Goal: Task Accomplishment & Management: Manage account settings

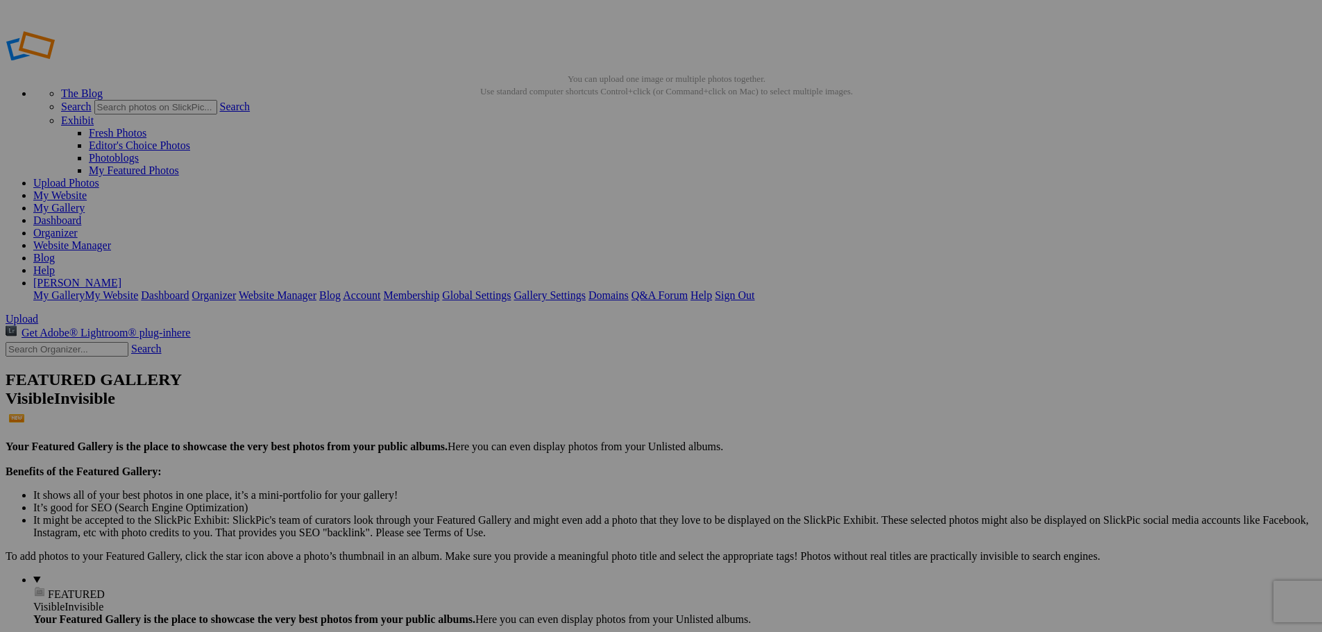
click at [0, 0] on div "Comments Photo Details" at bounding box center [0, 0] width 0 height 0
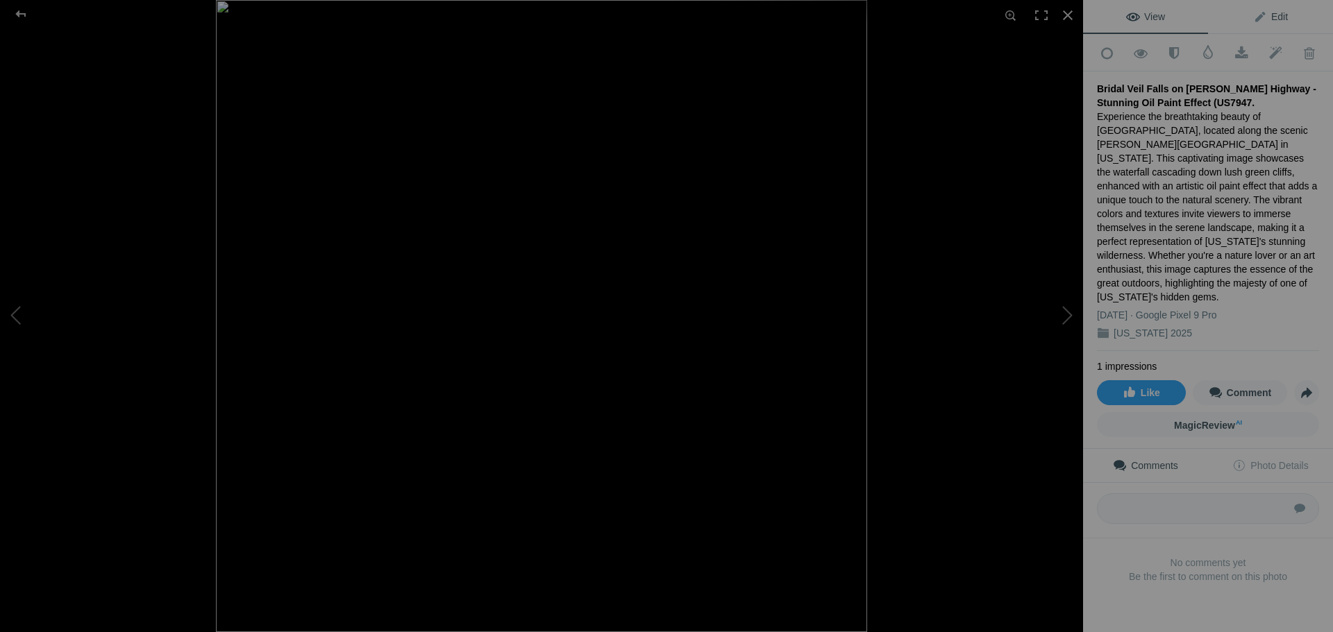
click at [1269, 8] on link "Edit" at bounding box center [1270, 16] width 125 height 33
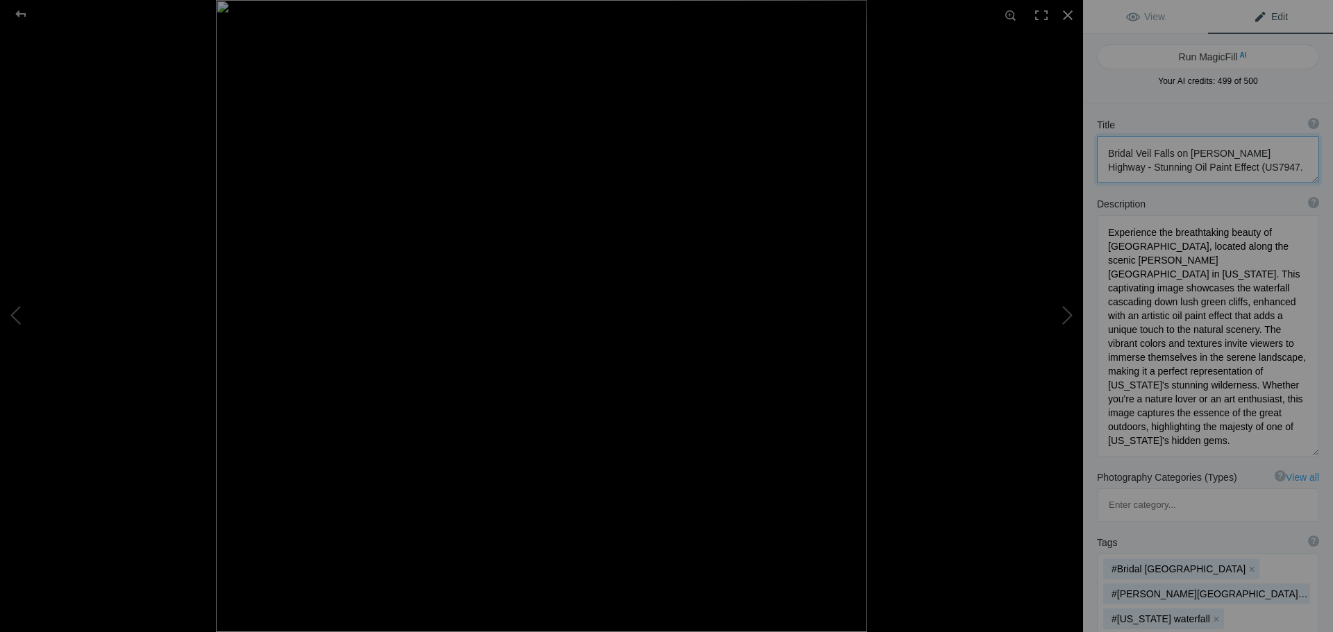
click at [1106, 154] on textarea at bounding box center [1208, 159] width 222 height 47
click at [1258, 165] on textarea at bounding box center [1208, 159] width 222 height 47
drag, startPoint x: 1106, startPoint y: 152, endPoint x: 1286, endPoint y: 169, distance: 181.2
click at [1286, 169] on textarea at bounding box center [1208, 159] width 222 height 47
type textarea "Bridal Veil Falls on [PERSON_NAME] Highway - Stunning Oil Paint Effect (US7947)"
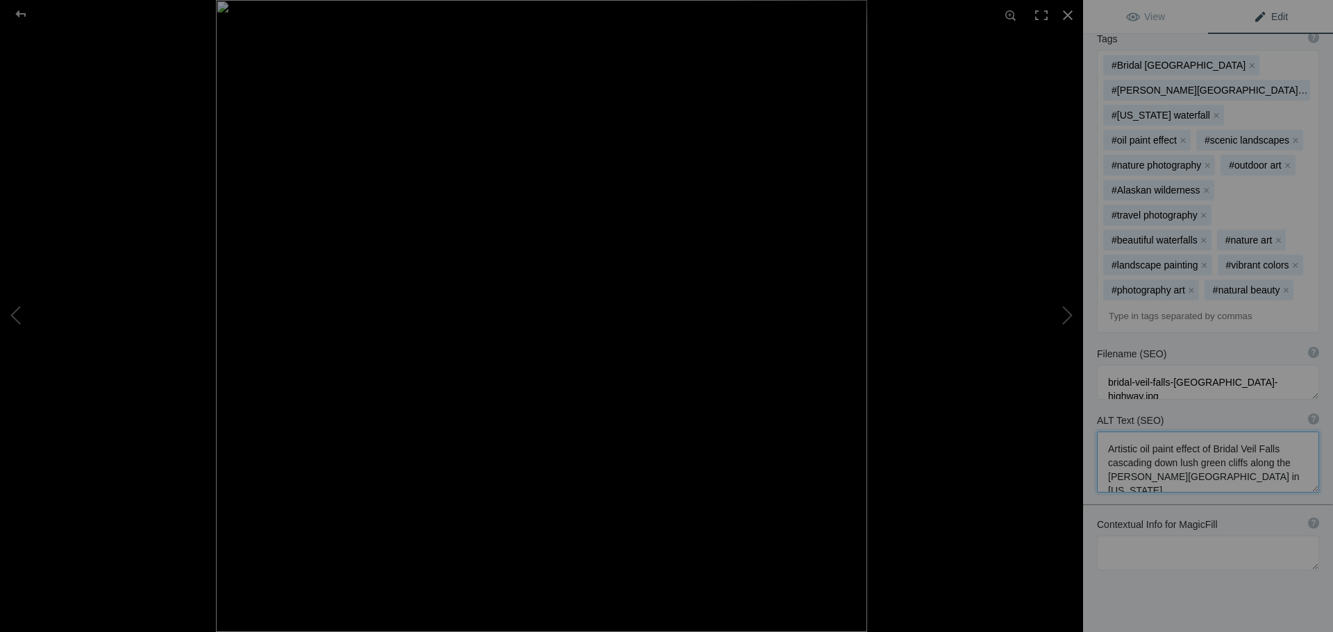
scroll to position [1, 0]
drag, startPoint x: 1103, startPoint y: 383, endPoint x: 1258, endPoint y: 415, distance: 158.0
click at [1258, 432] on textarea at bounding box center [1208, 462] width 222 height 61
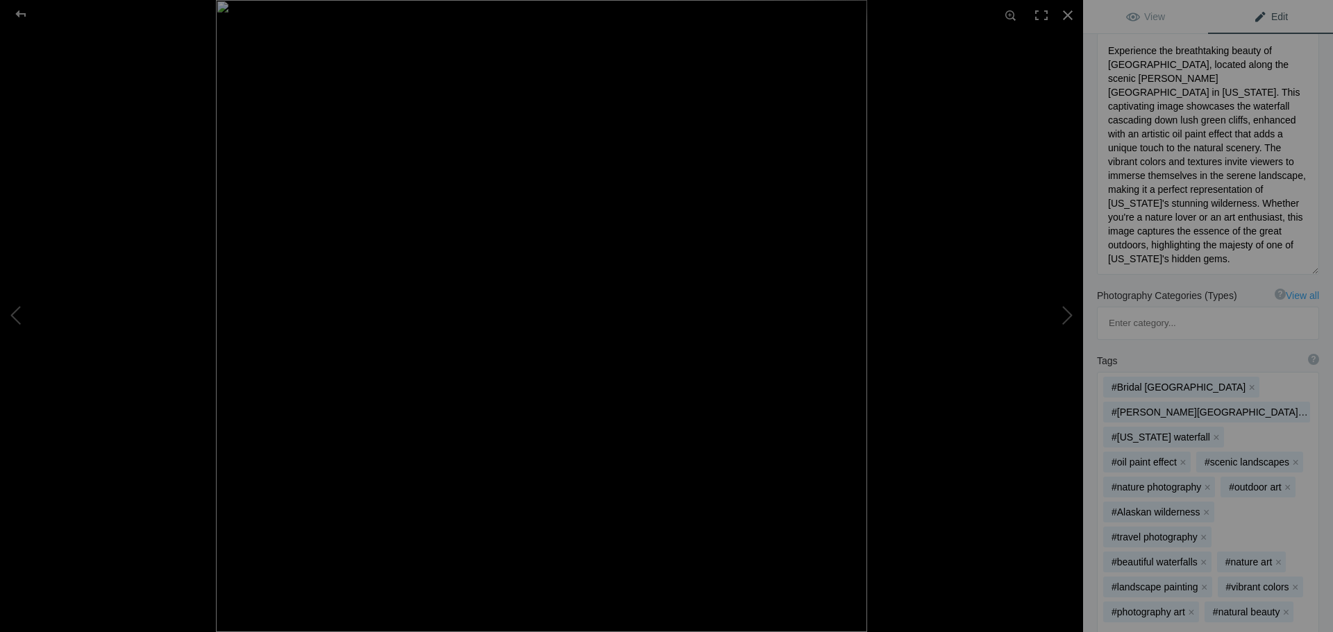
scroll to position [113, 0]
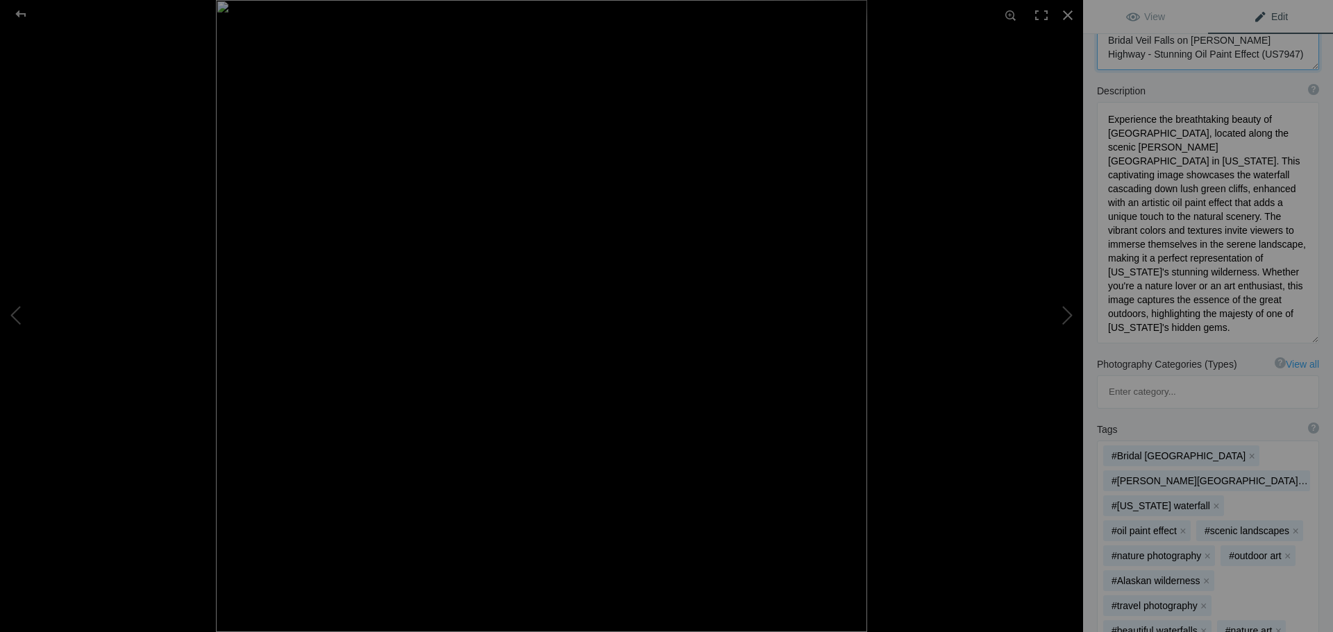
drag, startPoint x: 1278, startPoint y: 49, endPoint x: 1095, endPoint y: 40, distance: 183.5
click at [1095, 40] on div "Title ? Photo title is one of the highest used Search Engine ranking criteria a…" at bounding box center [1208, 37] width 250 height 79
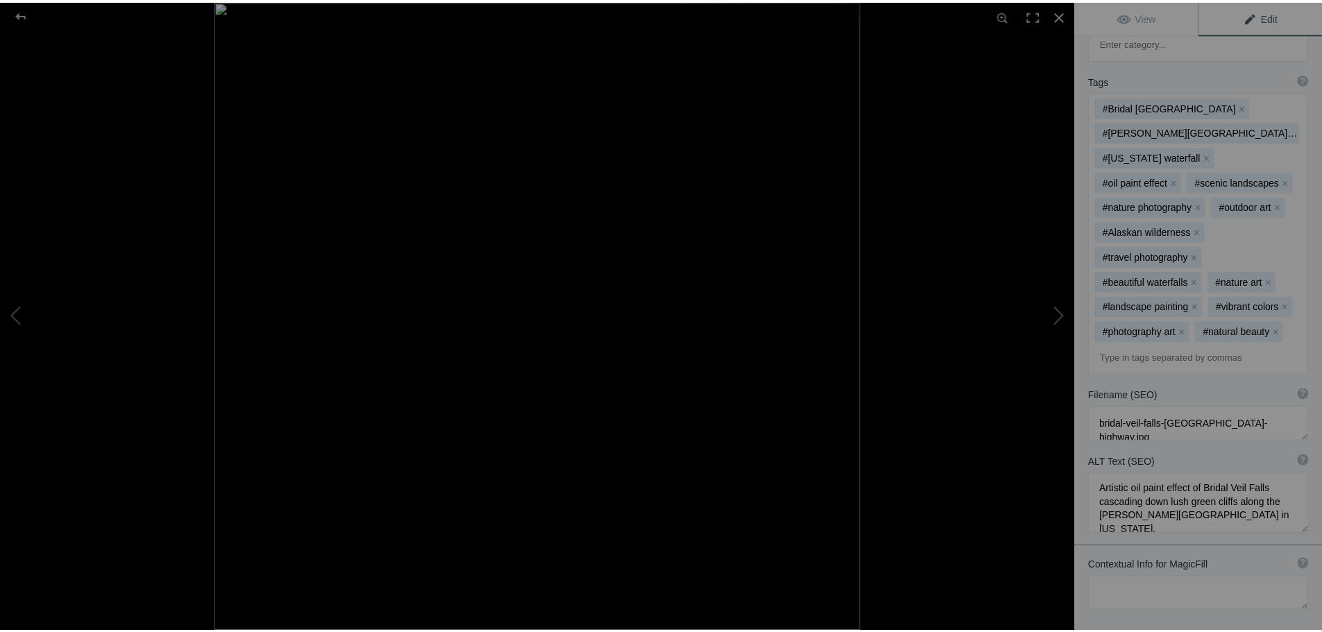
scroll to position [455, 0]
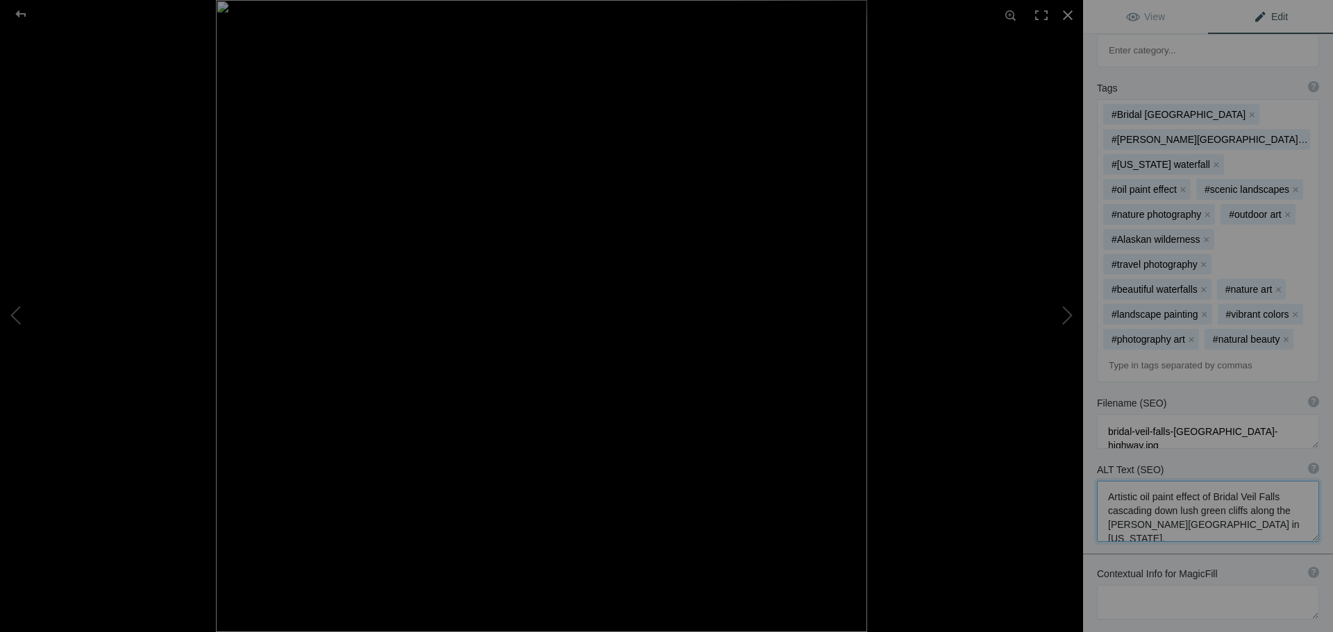
drag, startPoint x: 1257, startPoint y: 461, endPoint x: 1107, endPoint y: 433, distance: 152.5
click at [1107, 481] on textarea at bounding box center [1208, 511] width 222 height 61
click at [582, 210] on img at bounding box center [541, 316] width 651 height 632
click at [582, 210] on img at bounding box center [431, 602] width 2404 height 2336
click at [22, 8] on div at bounding box center [21, 14] width 50 height 28
